Goal: Task Accomplishment & Management: Use online tool/utility

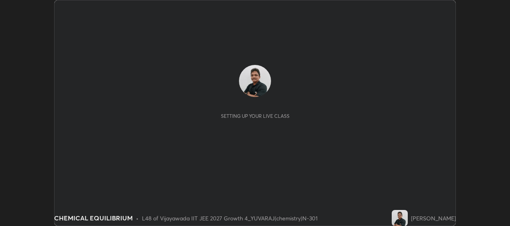
scroll to position [226, 510]
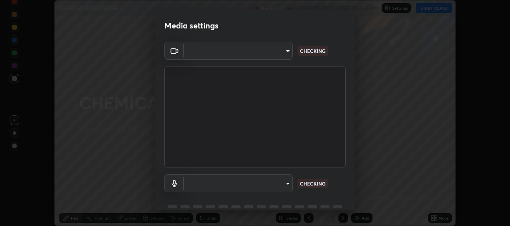
type input "1629244248918cb400acad788ec0912ec67b1047f3c7c0132a81a0f7e660841e"
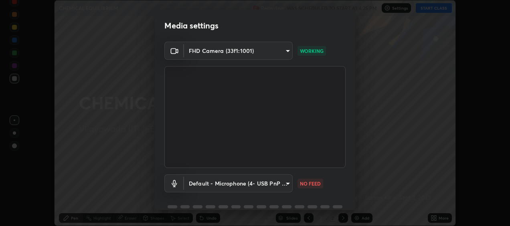
click at [280, 184] on body "Erase all CHEMICAL EQUILIBRIUM Recording WAS SCHEDULED TO START AT 4:25 PM Sett…" at bounding box center [255, 113] width 510 height 226
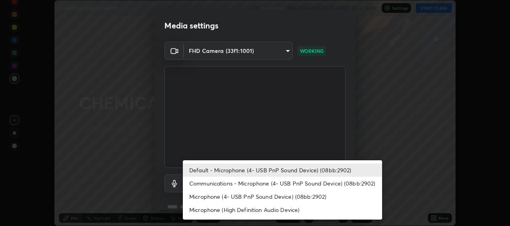
click at [262, 184] on li "Communications - Microphone (4- USB PnP Sound Device) (08bb:2902)" at bounding box center [282, 183] width 199 height 13
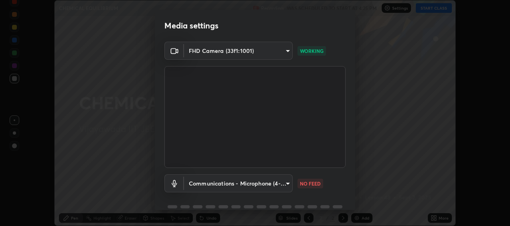
type input "communications"
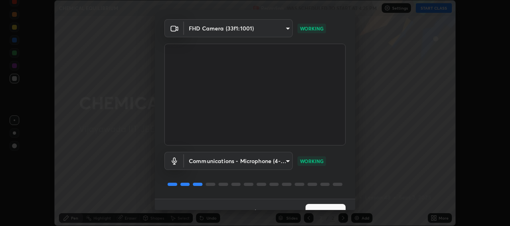
scroll to position [37, 0]
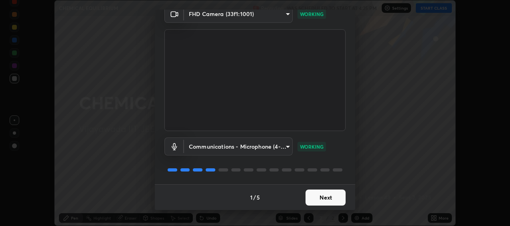
click at [329, 199] on button "Next" at bounding box center [326, 198] width 40 height 16
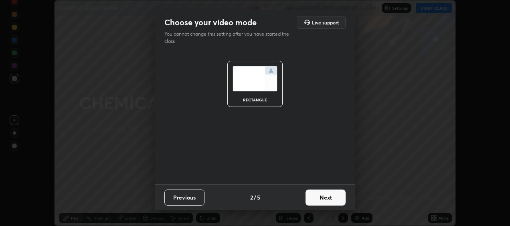
click at [333, 198] on button "Next" at bounding box center [326, 198] width 40 height 16
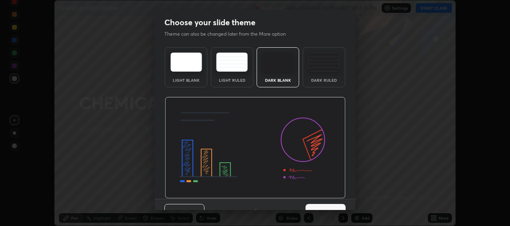
scroll to position [14, 0]
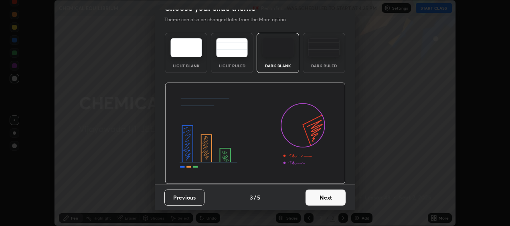
click at [329, 197] on button "Next" at bounding box center [326, 198] width 40 height 16
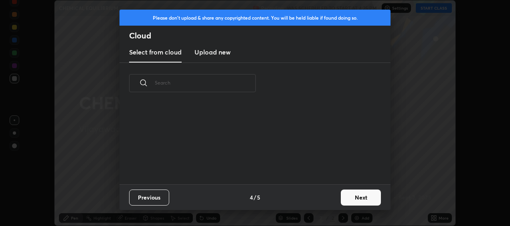
scroll to position [81, 257]
click at [362, 198] on button "Next" at bounding box center [361, 198] width 40 height 16
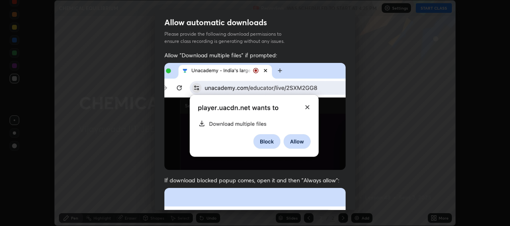
scroll to position [200, 0]
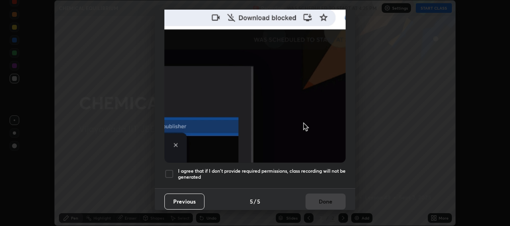
click at [170, 171] on div at bounding box center [169, 174] width 10 height 10
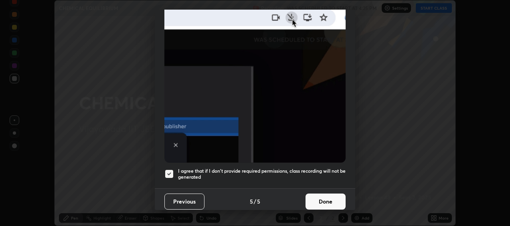
click at [322, 196] on button "Done" at bounding box center [326, 202] width 40 height 16
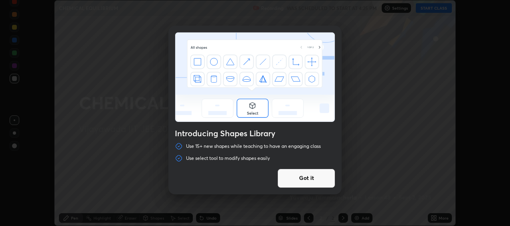
click at [306, 179] on button "Got it" at bounding box center [306, 178] width 58 height 19
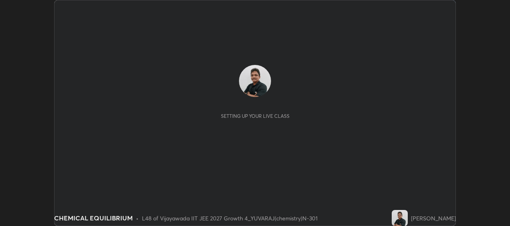
scroll to position [226, 510]
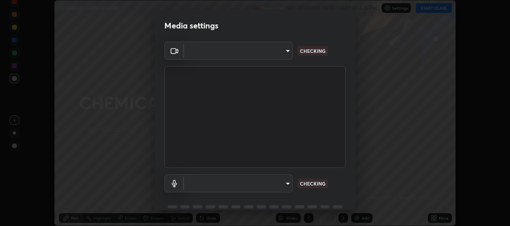
type input "1629244248918cb400acad788ec0912ec67b1047f3c7c0132a81a0f7e660841e"
click at [282, 182] on body "Erase all CHEMICAL EQUILIBRIUM Recording WAS SCHEDULED TO START AT 4:25 PM Sett…" at bounding box center [255, 113] width 510 height 226
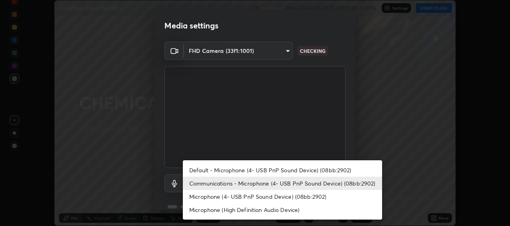
click at [366, 144] on div at bounding box center [255, 113] width 510 height 226
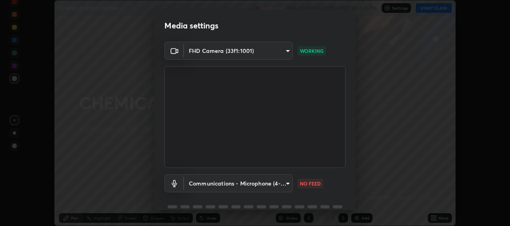
click at [281, 184] on body "Erase all CHEMICAL EQUILIBRIUM Recording WAS SCHEDULED TO START AT 4:25 PM Sett…" at bounding box center [255, 113] width 510 height 226
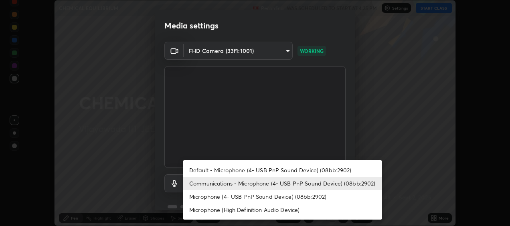
click at [274, 170] on li "Default - Microphone (4- USB PnP Sound Device) (08bb:2902)" at bounding box center [282, 170] width 199 height 13
type input "default"
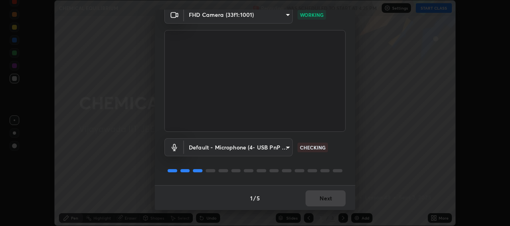
scroll to position [37, 0]
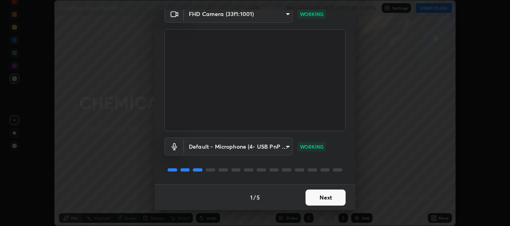
click at [331, 193] on button "Next" at bounding box center [326, 198] width 40 height 16
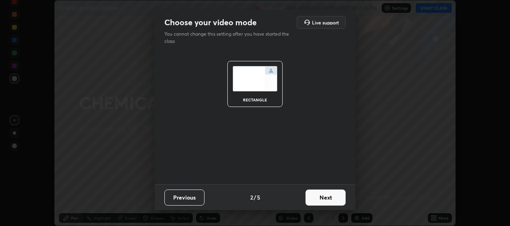
scroll to position [0, 0]
click at [332, 195] on button "Next" at bounding box center [326, 198] width 40 height 16
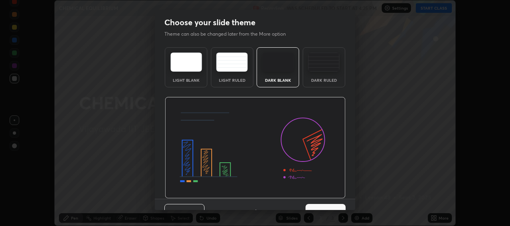
scroll to position [14, 0]
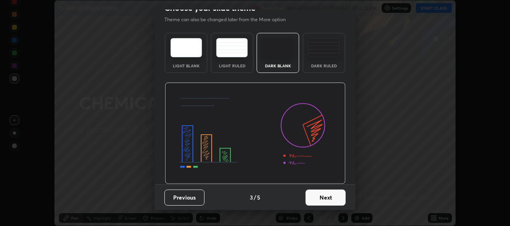
click at [328, 197] on button "Next" at bounding box center [326, 198] width 40 height 16
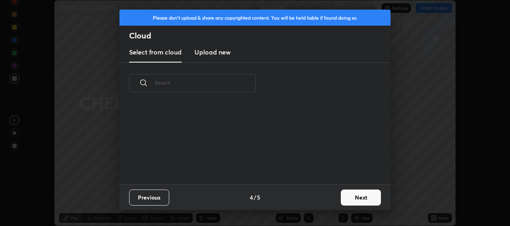
scroll to position [81, 257]
click at [364, 201] on button "Next" at bounding box center [361, 198] width 40 height 16
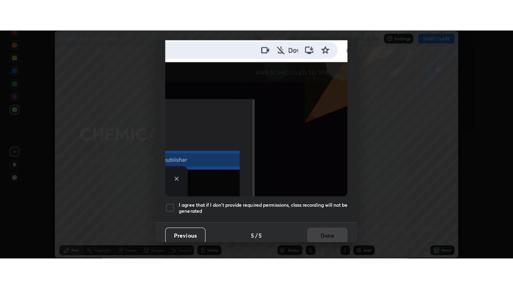
scroll to position [200, 0]
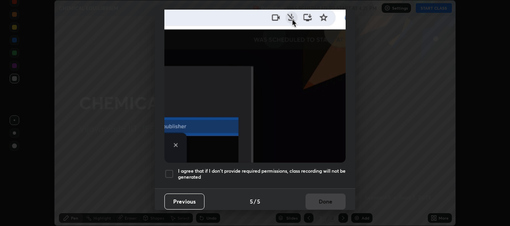
click at [168, 172] on div at bounding box center [169, 174] width 10 height 10
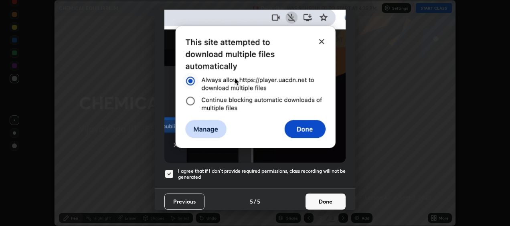
click at [323, 196] on button "Done" at bounding box center [326, 202] width 40 height 16
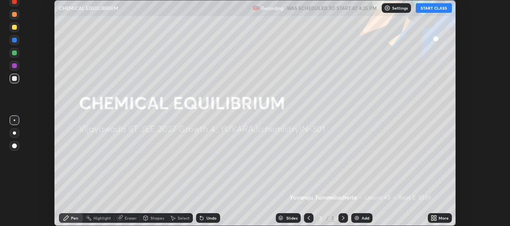
click at [432, 10] on button "START CLASS" at bounding box center [434, 8] width 36 height 10
click at [435, 217] on icon at bounding box center [435, 217] width 2 height 2
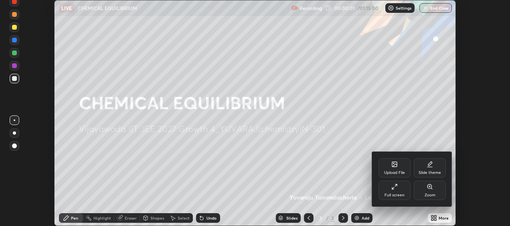
click at [395, 188] on icon at bounding box center [394, 187] width 6 height 6
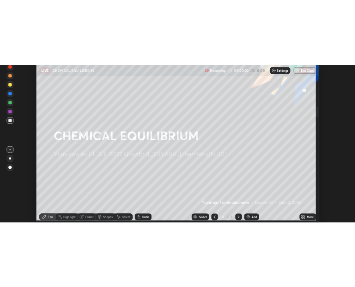
scroll to position [289, 513]
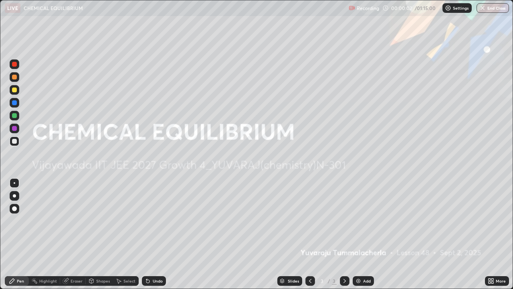
click at [366, 226] on div "Add" at bounding box center [367, 281] width 8 height 4
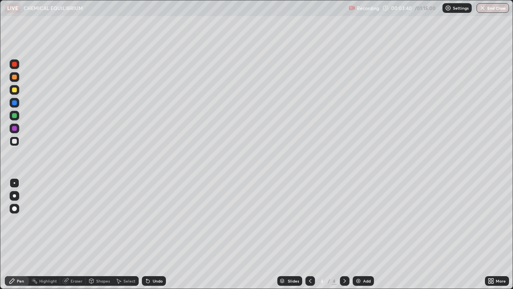
click at [151, 226] on div "Undo" at bounding box center [154, 281] width 24 height 10
click at [153, 226] on div "Undo" at bounding box center [158, 281] width 10 height 4
click at [153, 226] on div "Undo" at bounding box center [154, 281] width 24 height 10
click at [14, 77] on div at bounding box center [14, 77] width 5 height 5
click at [15, 140] on div at bounding box center [14, 141] width 5 height 5
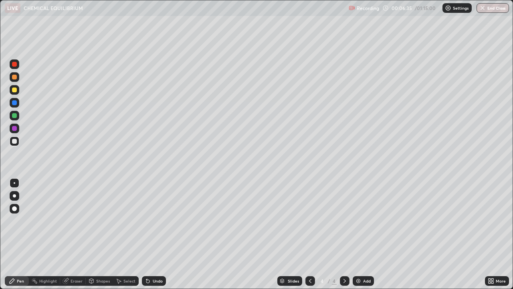
click at [14, 92] on div at bounding box center [14, 89] width 5 height 5
click at [16, 115] on div at bounding box center [14, 115] width 5 height 5
click at [149, 226] on icon at bounding box center [148, 280] width 6 height 6
click at [150, 226] on div "Undo" at bounding box center [154, 281] width 24 height 10
click at [150, 226] on icon at bounding box center [148, 280] width 6 height 6
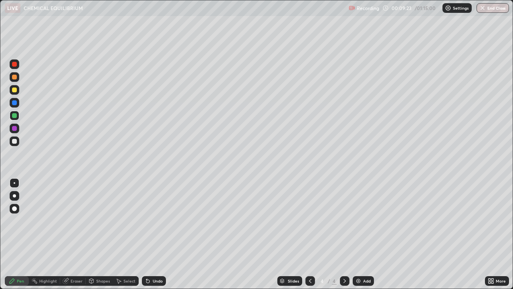
click at [146, 226] on icon at bounding box center [147, 280] width 3 height 3
click at [150, 226] on div "Undo" at bounding box center [154, 281] width 24 height 10
click at [364, 226] on div "Add" at bounding box center [367, 281] width 8 height 4
click at [155, 226] on div "Undo" at bounding box center [158, 281] width 10 height 4
click at [12, 143] on div at bounding box center [14, 141] width 5 height 5
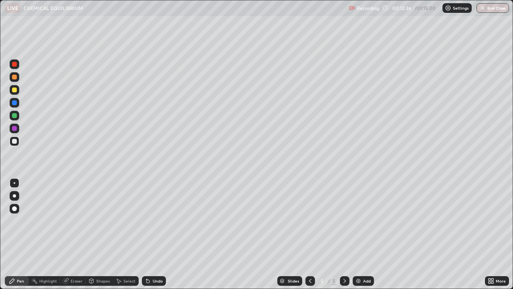
click at [17, 77] on div at bounding box center [15, 77] width 10 height 10
click at [159, 226] on div "Undo" at bounding box center [158, 281] width 10 height 4
click at [155, 226] on div "Undo" at bounding box center [158, 281] width 10 height 4
click at [366, 226] on div "Add" at bounding box center [367, 281] width 8 height 4
click at [461, 12] on div "Settings" at bounding box center [457, 8] width 29 height 10
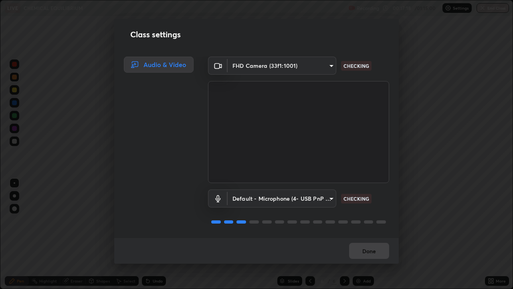
click at [468, 47] on div "Class settings Audio & Video FHD Camera (33f1:1001) 1629244248918cb400acad788ec…" at bounding box center [256, 144] width 513 height 289
click at [382, 226] on button "Done" at bounding box center [369, 251] width 40 height 16
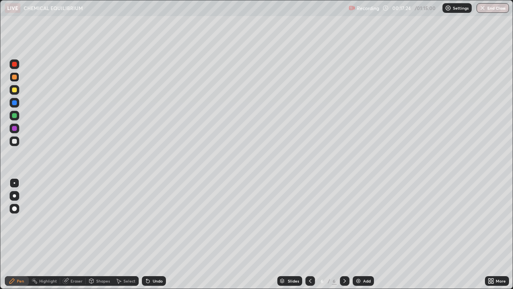
click at [453, 10] on div "Settings" at bounding box center [457, 8] width 29 height 10
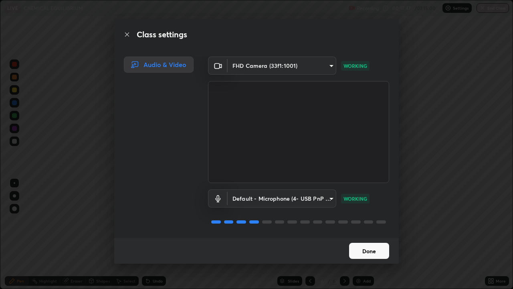
click at [463, 35] on div "Class settings Audio & Video FHD Camera (33f1:1001) 1629244248918cb400acad788ec…" at bounding box center [256, 144] width 513 height 289
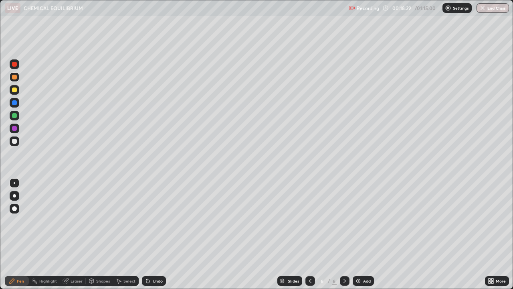
click at [451, 11] on img at bounding box center [448, 8] width 6 height 6
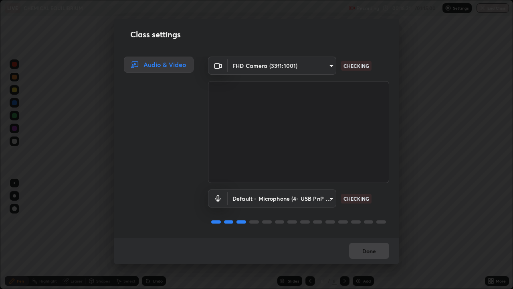
click at [453, 12] on div "Class settings Audio & Video FHD Camera (33f1:1001) 1629244248918cb400acad788ec…" at bounding box center [256, 144] width 513 height 289
click at [450, 38] on div "Class settings Audio & Video FHD Camera (33f1:1001) 1629244248918cb400acad788ec…" at bounding box center [256, 144] width 513 height 289
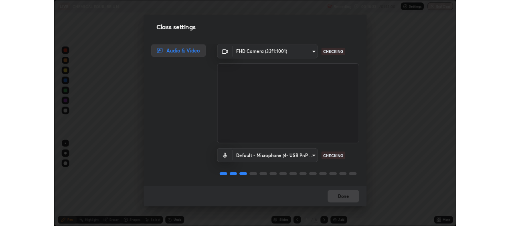
scroll to position [1, 0]
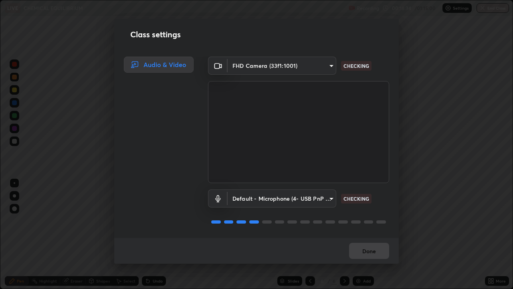
click at [385, 226] on div "Done" at bounding box center [256, 251] width 285 height 26
click at [383, 226] on button "Done" at bounding box center [369, 251] width 40 height 16
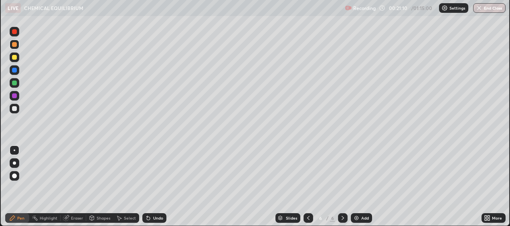
scroll to position [39871, 39587]
